Goal: Navigation & Orientation: Find specific page/section

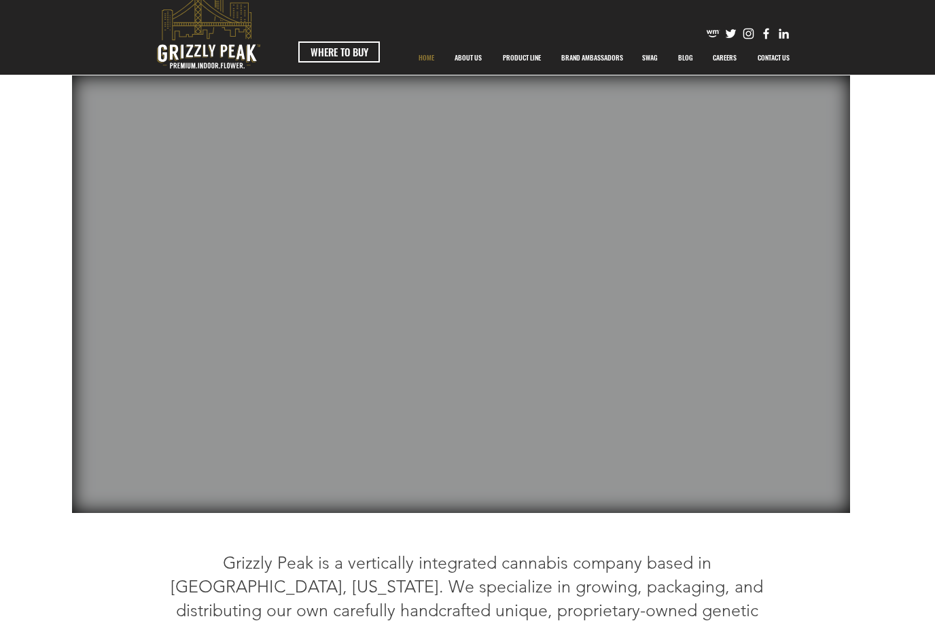
scroll to position [28, 0]
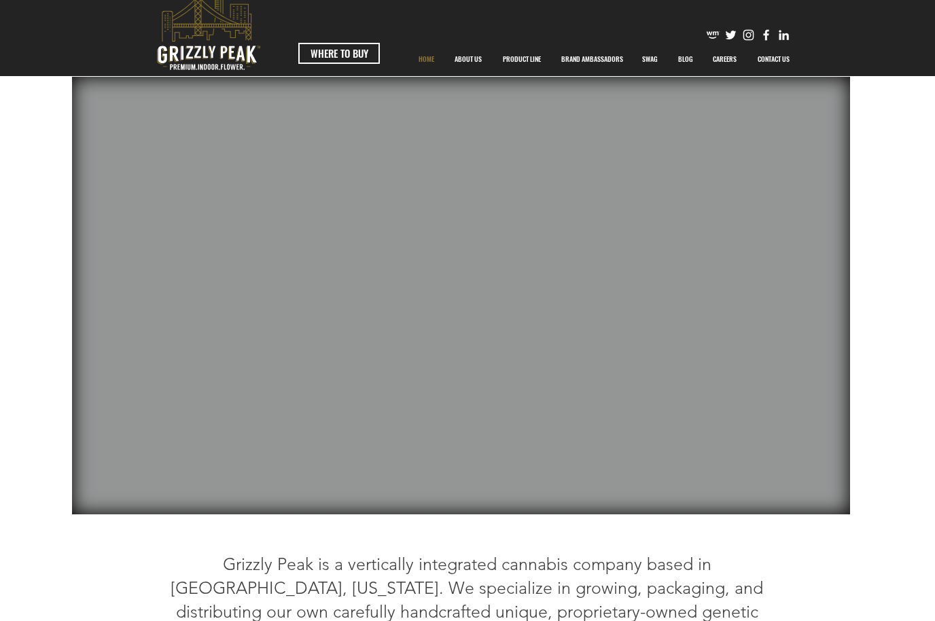
click at [357, 61] on link "WHERE TO BUY" at bounding box center [339, 53] width 82 height 21
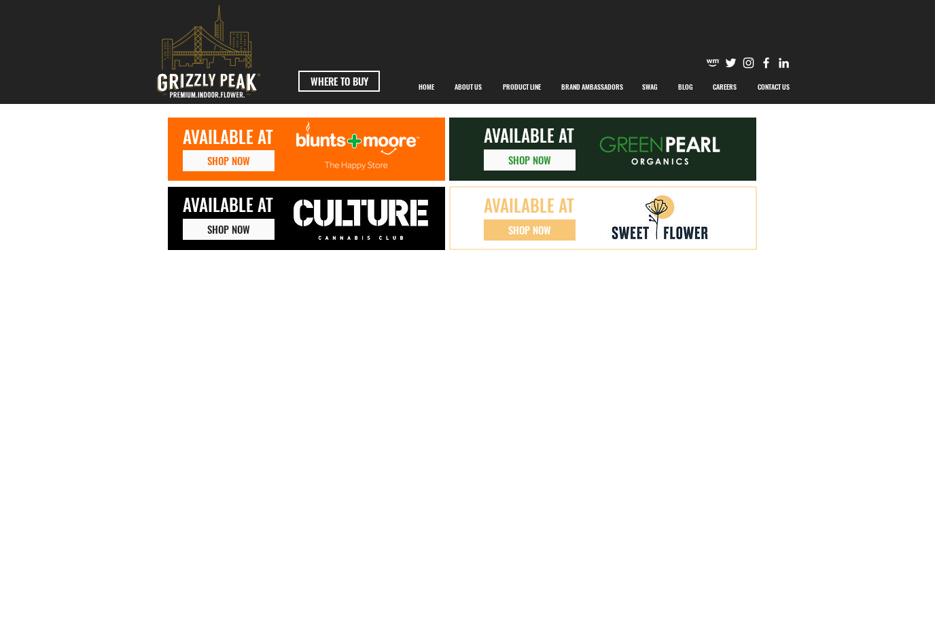
click at [425, 93] on p "HOME" at bounding box center [426, 87] width 29 height 34
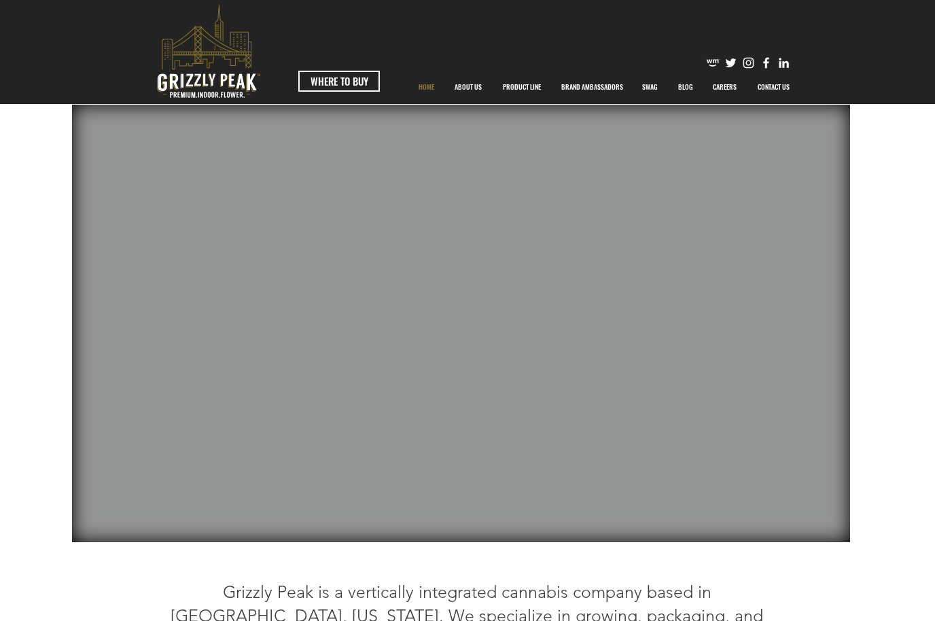
click at [525, 96] on p "PRODUCT LINE" at bounding box center [522, 87] width 52 height 34
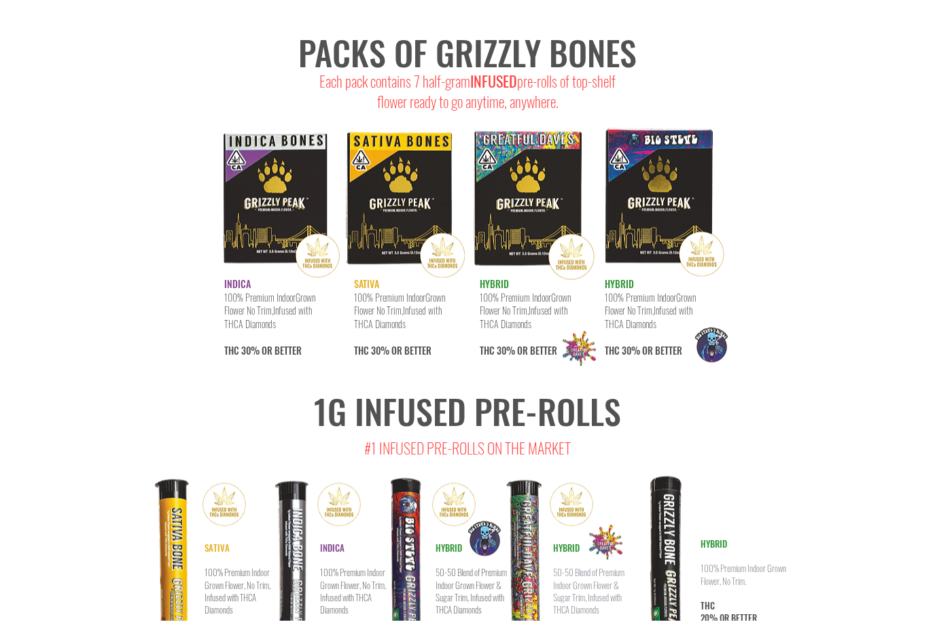
scroll to position [6810, 0]
click at [532, 199] on img at bounding box center [533, 200] width 132 height 171
click at [587, 240] on img at bounding box center [533, 200] width 132 height 171
click at [546, 198] on img at bounding box center [533, 200] width 132 height 171
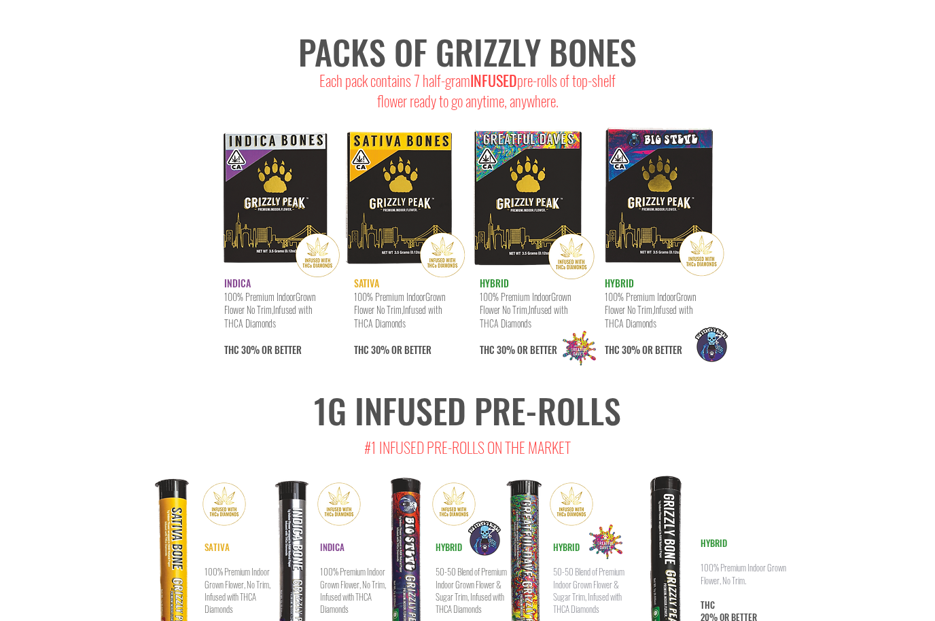
click at [547, 209] on img at bounding box center [533, 200] width 132 height 171
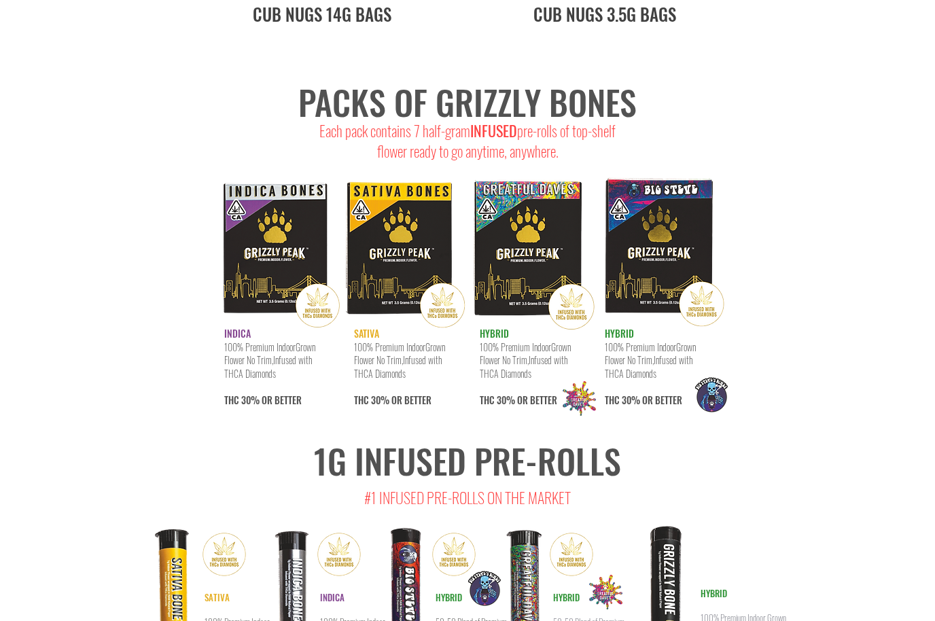
scroll to position [6760, 0]
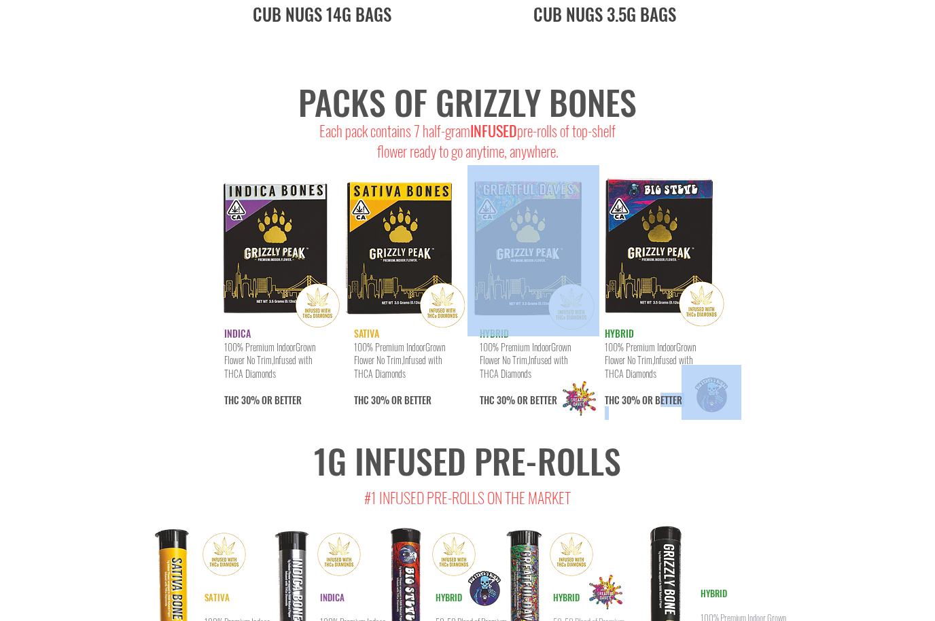
click at [574, 223] on img at bounding box center [533, 250] width 132 height 171
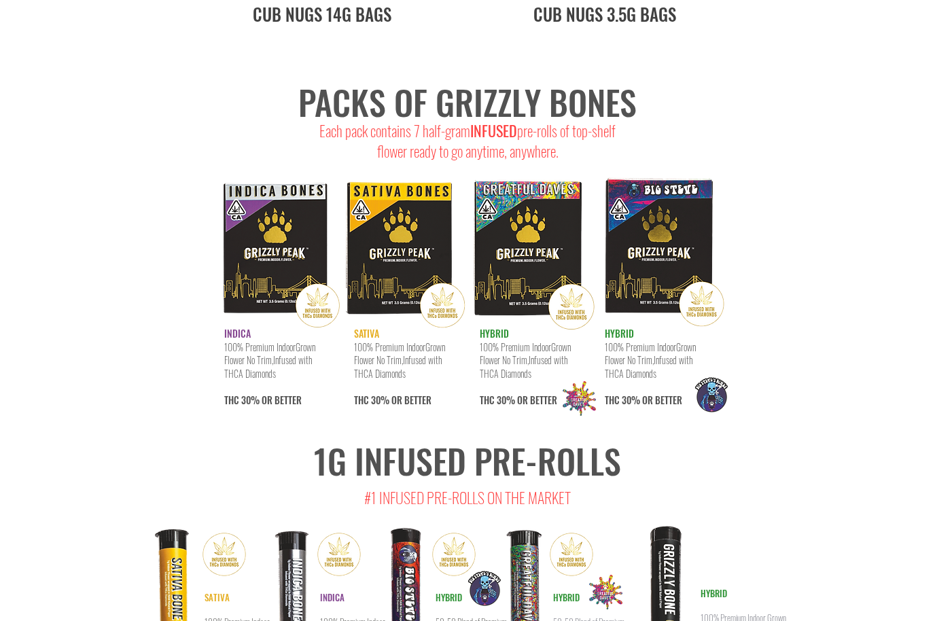
click at [574, 255] on img at bounding box center [533, 250] width 132 height 171
click at [556, 247] on img at bounding box center [533, 250] width 132 height 171
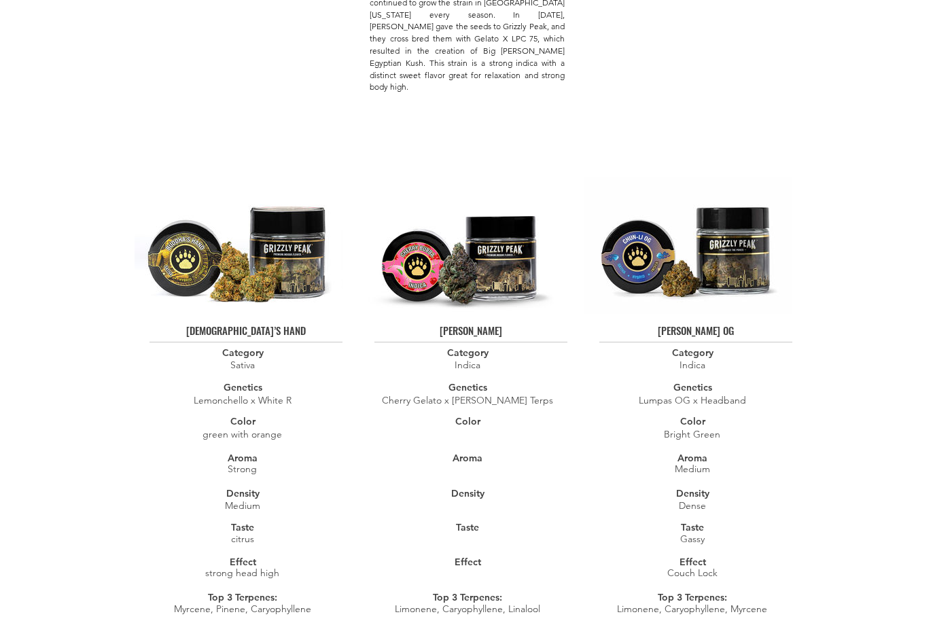
scroll to position [0, 0]
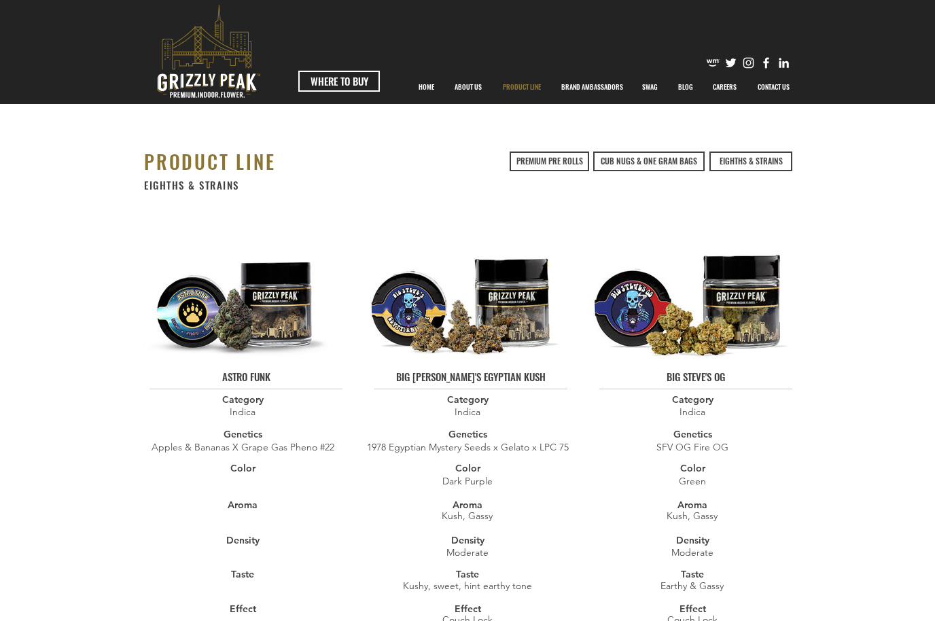
click at [348, 71] on link "WHERE TO BUY" at bounding box center [339, 81] width 82 height 21
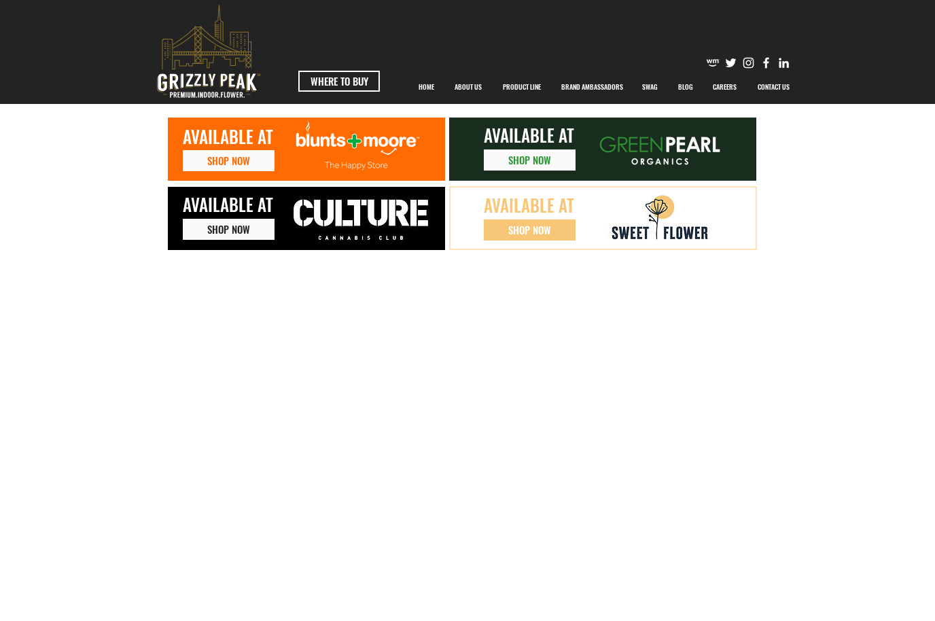
click at [234, 160] on span "SHOP NOW" at bounding box center [228, 161] width 43 height 14
click at [547, 168] on link "SHOP NOW" at bounding box center [530, 159] width 92 height 21
